Goal: Task Accomplishment & Management: Use online tool/utility

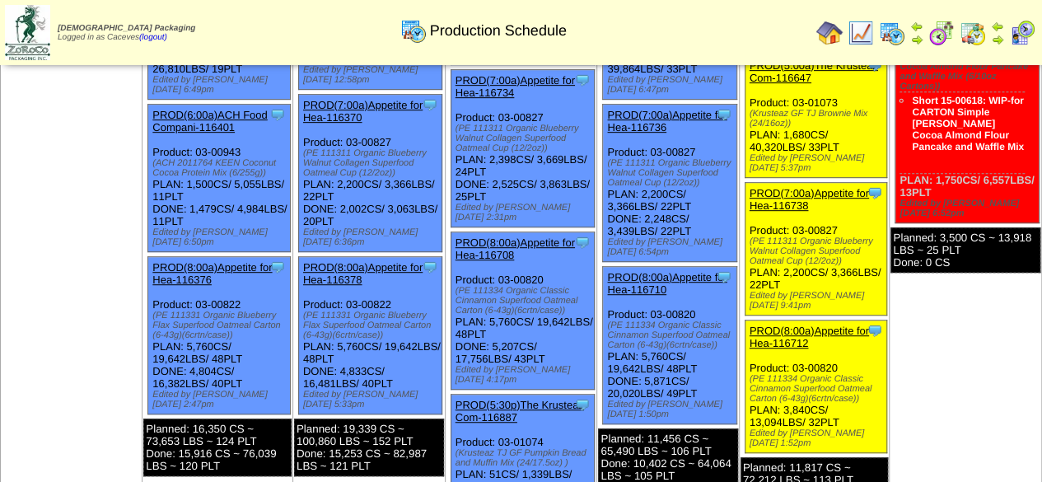
scroll to position [353, 0]
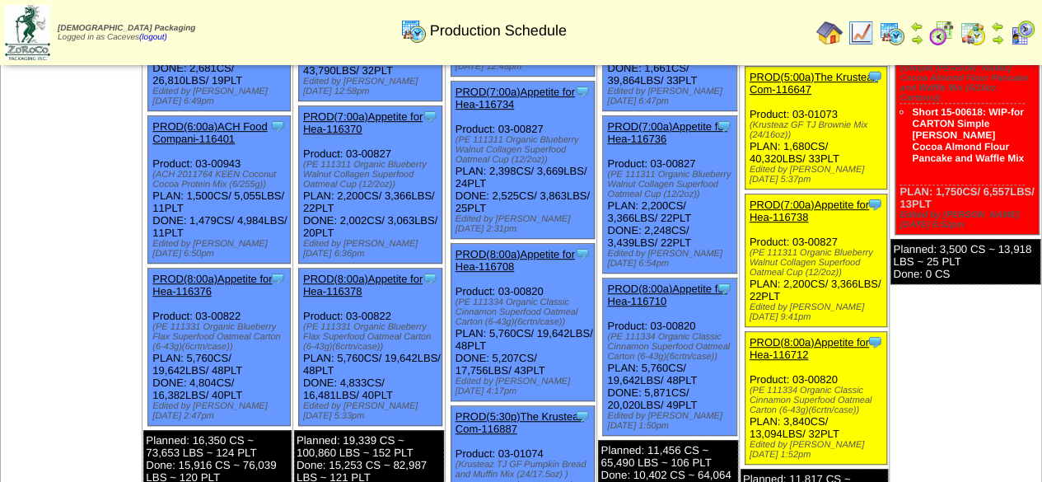
click at [1021, 239] on div "Planned: 3,500 CS ~ 13,918 LBS ~ 25 PLT Done: 0 CS" at bounding box center [965, 261] width 150 height 45
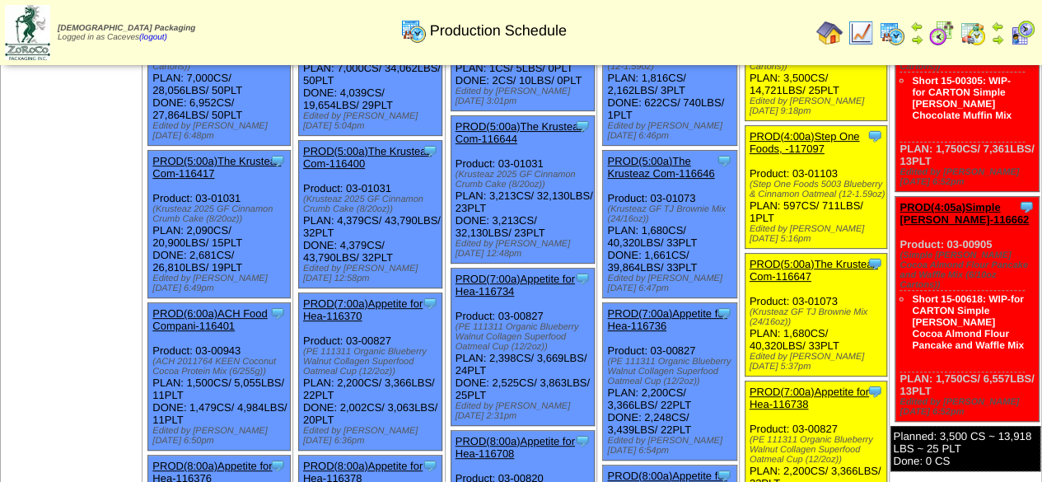
scroll to position [175, 0]
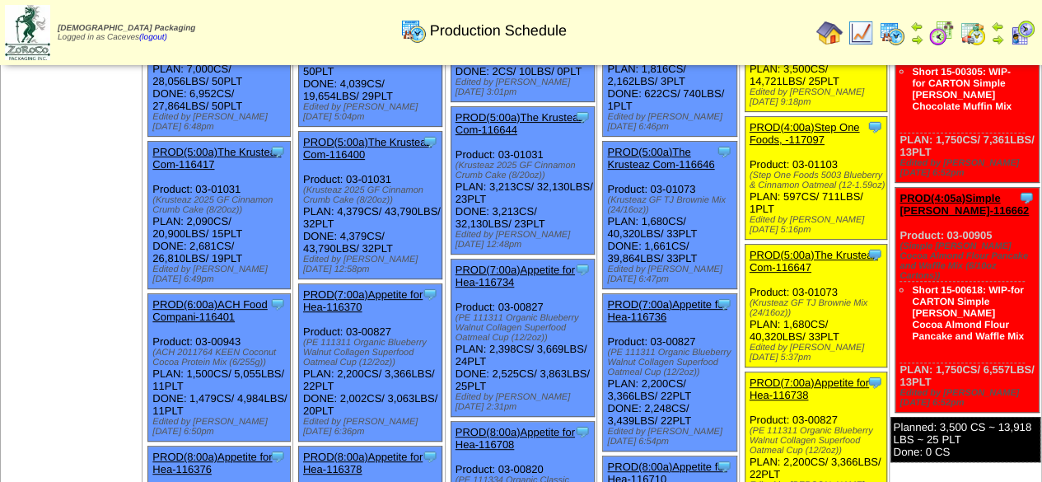
drag, startPoint x: 790, startPoint y: 291, endPoint x: 765, endPoint y: 278, distance: 28.7
click at [765, 298] on div "(Krusteaz GF TJ Brownie Mix (24/16oz))" at bounding box center [817, 308] width 137 height 20
click at [789, 298] on div "(Krusteaz GF TJ Brownie Mix (24/16oz))" at bounding box center [817, 308] width 137 height 20
drag, startPoint x: 789, startPoint y: 287, endPoint x: 773, endPoint y: 281, distance: 17.0
click at [773, 298] on div "(Krusteaz GF TJ Brownie Mix (24/16oz))" at bounding box center [817, 308] width 137 height 20
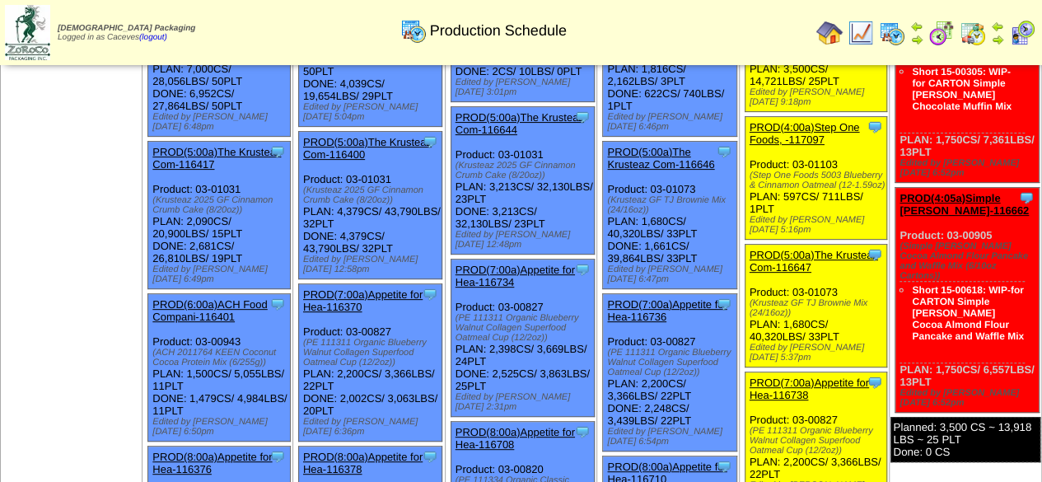
click at [792, 298] on div "(Krusteaz GF TJ Brownie Mix (24/16oz))" at bounding box center [817, 308] width 137 height 20
click at [783, 298] on div "(Krusteaz GF TJ Brownie Mix (24/16oz))" at bounding box center [817, 308] width 137 height 20
drag, startPoint x: 790, startPoint y: 291, endPoint x: 753, endPoint y: 277, distance: 40.1
click at [753, 277] on div "Clone Item PROD(5:00a)The Krusteaz Com-116647 The Krusteaz Company ScheduleID: …" at bounding box center [815, 306] width 142 height 123
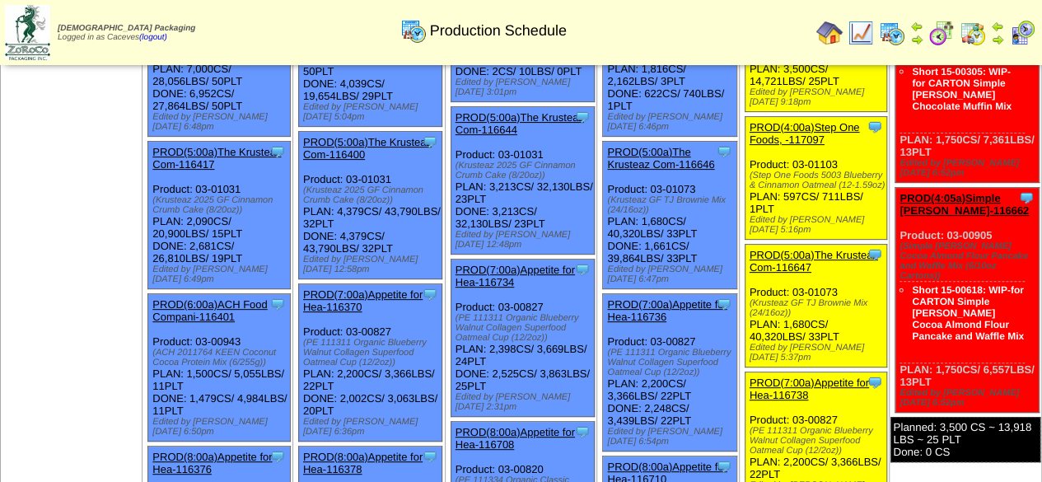
copy div "(Krusteaz GF TJ Brownie Mix (24/16oz)"
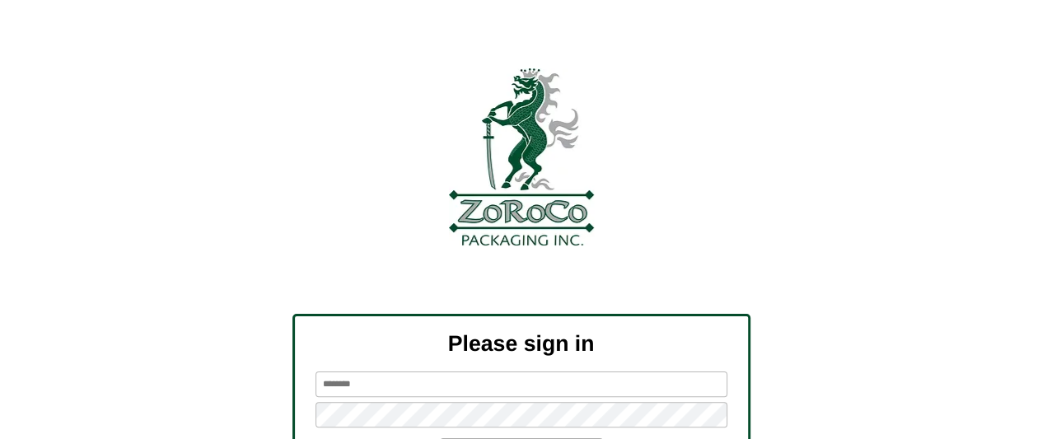
click at [439, 373] on input "text" at bounding box center [521, 384] width 412 height 26
type input "*******"
click at [502, 380] on input "text" at bounding box center [521, 384] width 412 height 26
type input "*******"
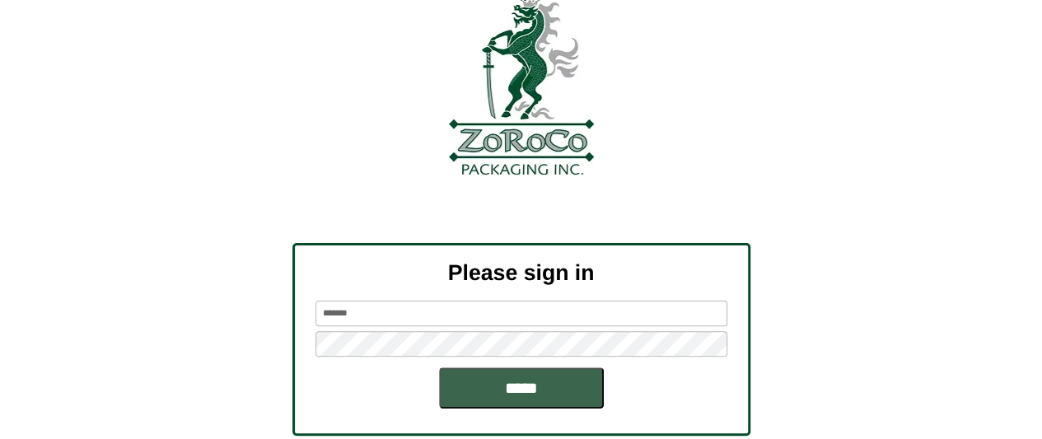
scroll to position [82, 0]
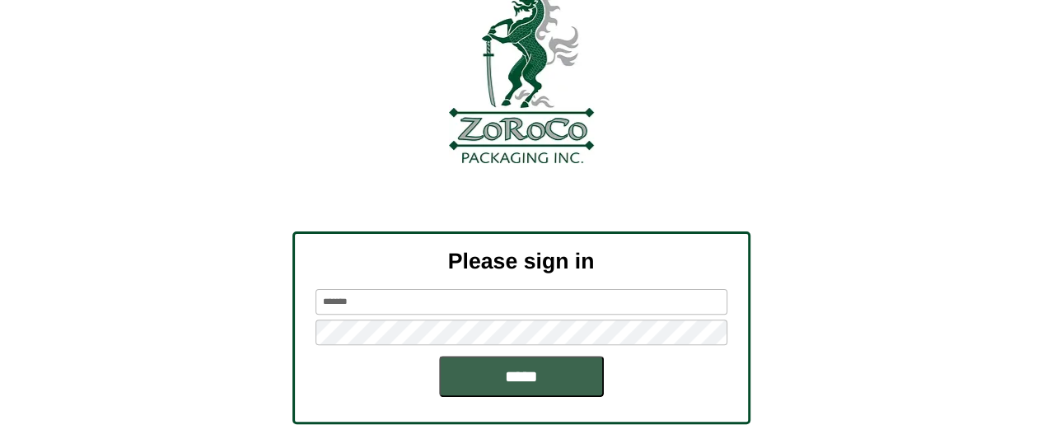
click at [619, 310] on input "*******" at bounding box center [521, 302] width 412 height 26
click at [439, 356] on input "*****" at bounding box center [521, 376] width 165 height 41
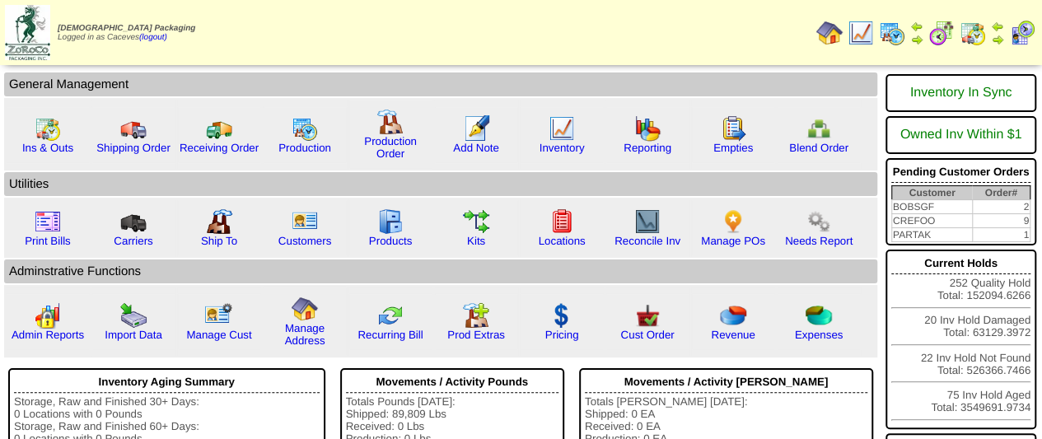
click at [897, 37] on img at bounding box center [892, 33] width 26 height 26
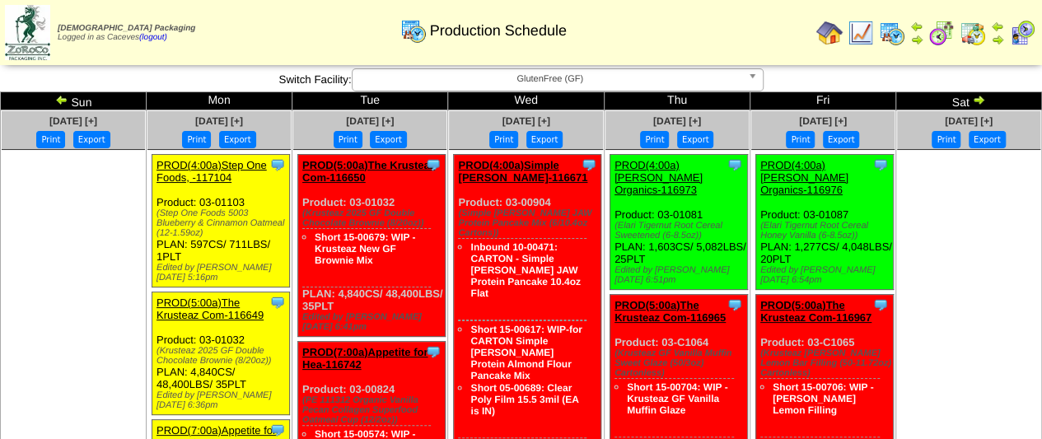
click at [58, 107] on link at bounding box center [63, 102] width 16 height 13
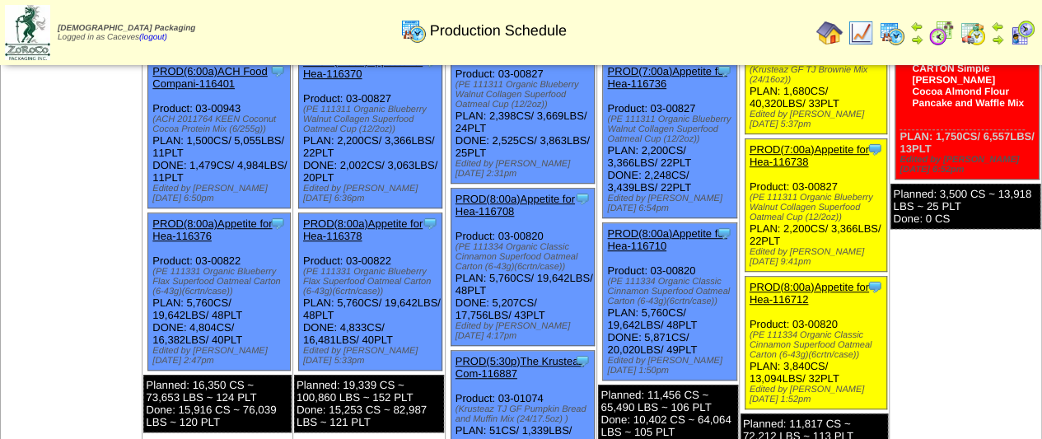
scroll to position [415, 0]
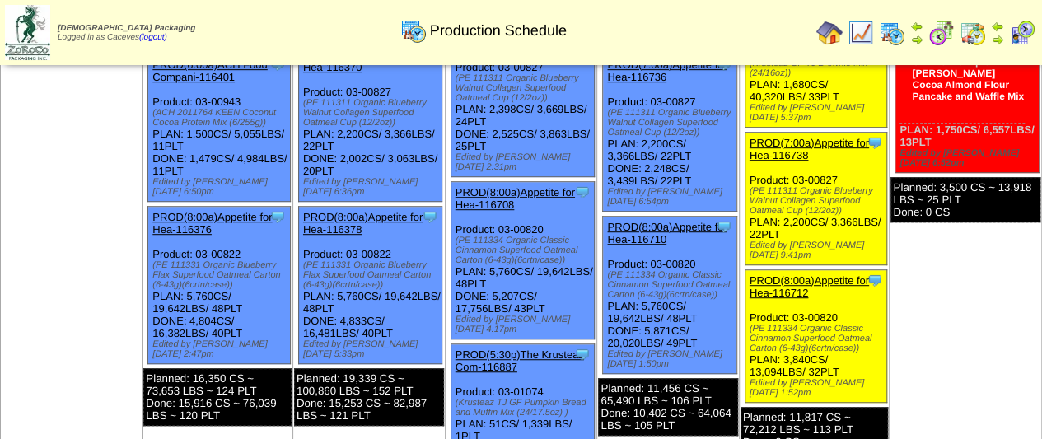
drag, startPoint x: 860, startPoint y: 312, endPoint x: 753, endPoint y: 293, distance: 107.9
click at [753, 324] on div "(PE 111334 Organic Classic Cinnamon Superfood Oatmeal Carton (6-43g)(6crtn/case…" at bounding box center [817, 339] width 137 height 30
copy div "(PE 111334 Organic Classic Cinnamon Superfood Oatmeal Carton (6-43g)(6crtn/case)"
